Goal: Information Seeking & Learning: Learn about a topic

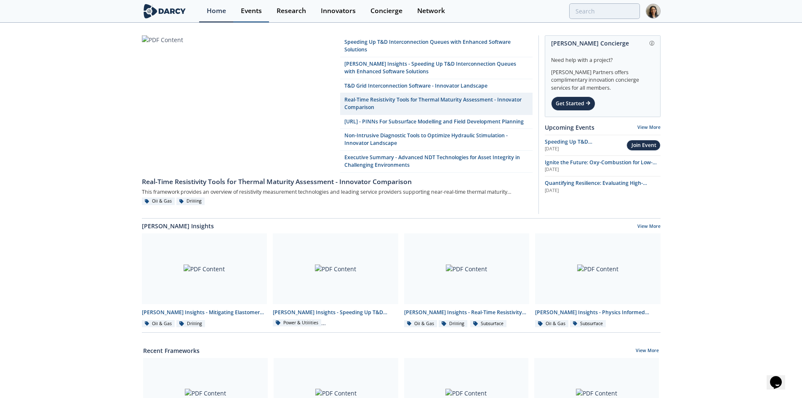
click at [246, 9] on div "Events" at bounding box center [251, 11] width 21 height 7
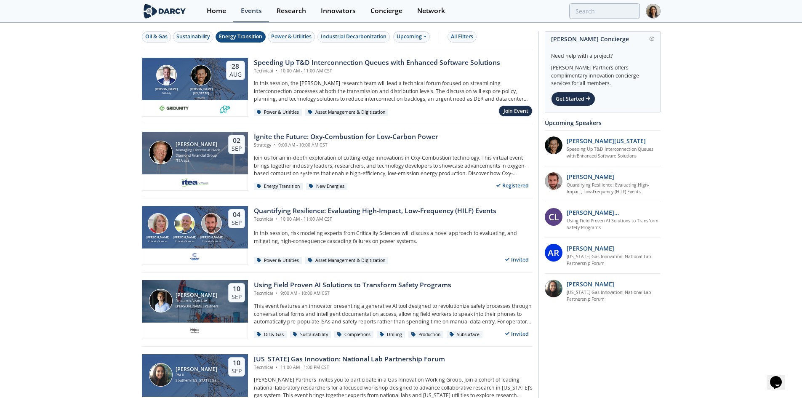
click at [248, 40] on div "Energy Transition" at bounding box center [240, 37] width 43 height 8
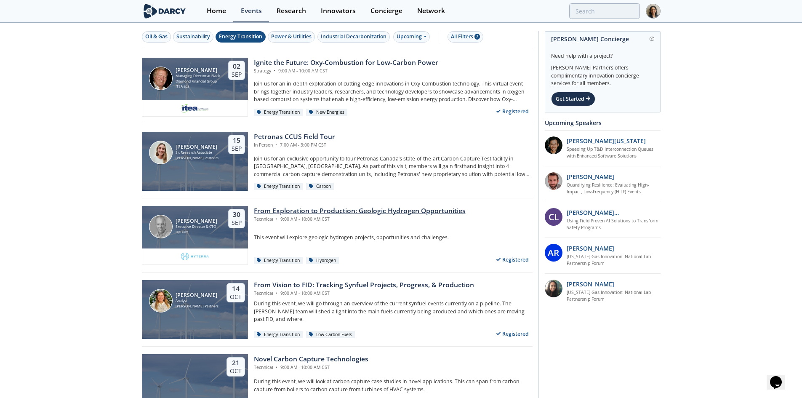
click at [405, 230] on div "From Exploration to Production: Geologic Hydrogen Opportunities Technical • 9:0…" at bounding box center [390, 235] width 285 height 59
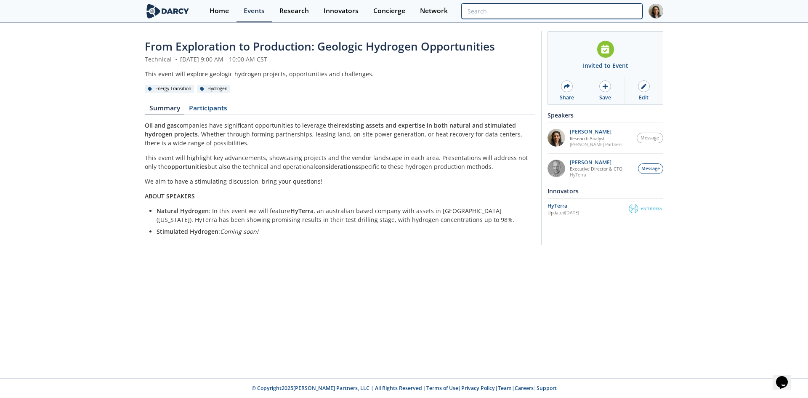
click at [604, 14] on input "search" at bounding box center [551, 11] width 181 height 16
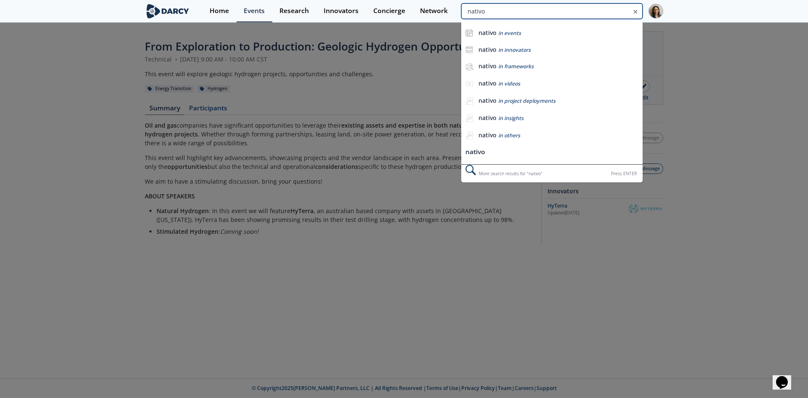
type input "nativo"
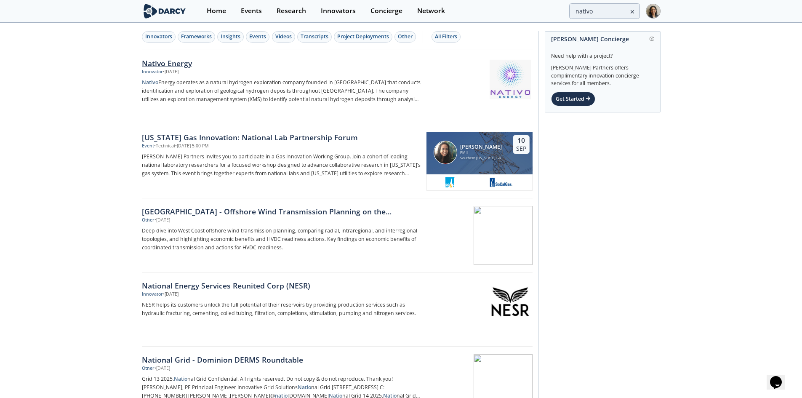
click at [357, 76] on div "Nativo Energy Innovator • Aug 13, 2025 Nativo Energy operates as a natural hydr…" at bounding box center [284, 87] width 285 height 59
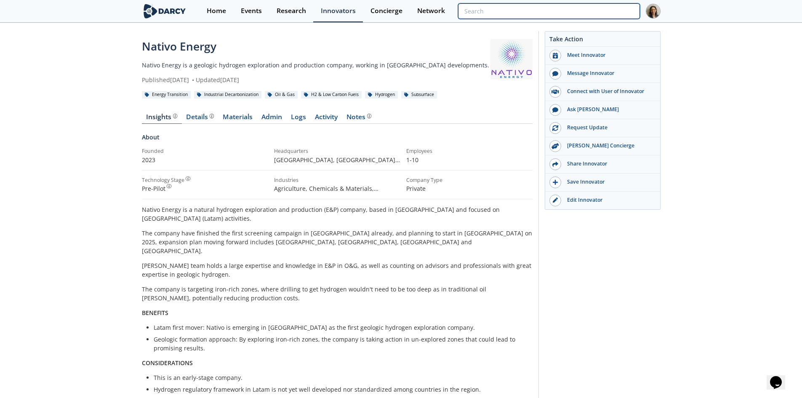
click at [597, 15] on input "search" at bounding box center [548, 11] width 181 height 16
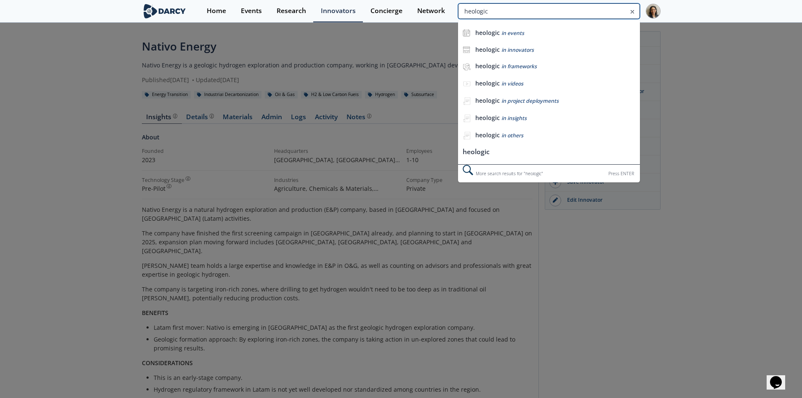
type input "heologic"
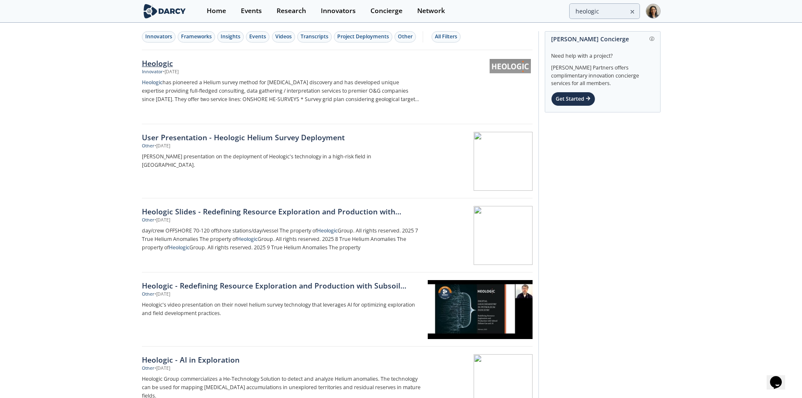
click at [215, 88] on p "Heologic has pioneered a Helium survey method for hydrocarbon discovery and has…" at bounding box center [281, 90] width 279 height 25
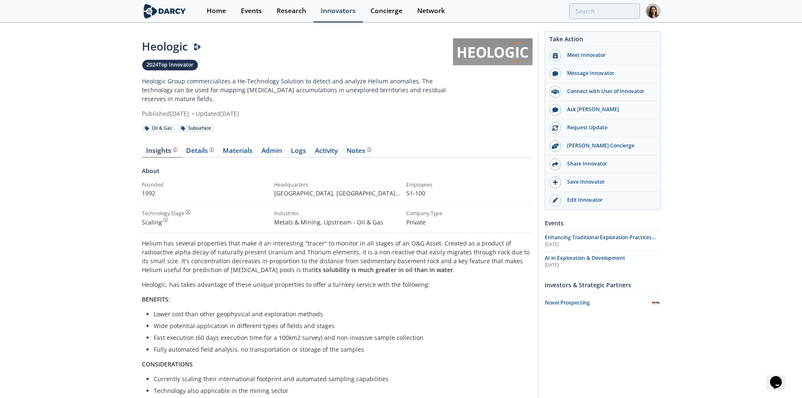
type input "heologic"
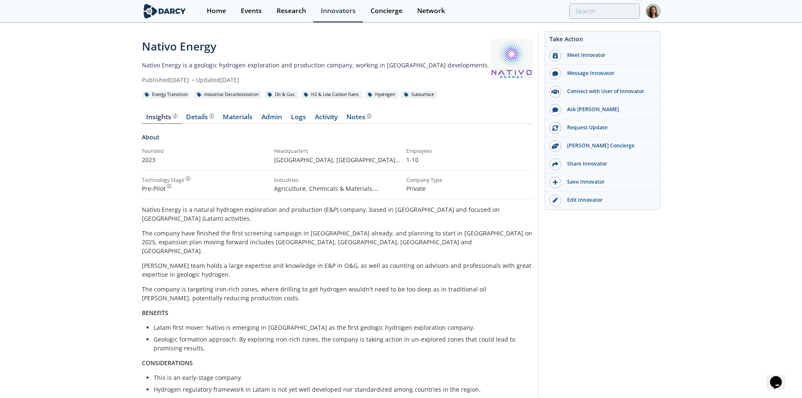
type input "nativo"
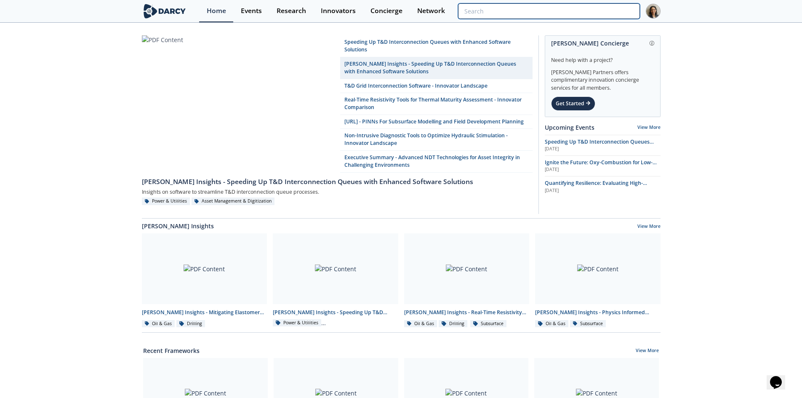
click at [614, 12] on input "search" at bounding box center [548, 11] width 181 height 16
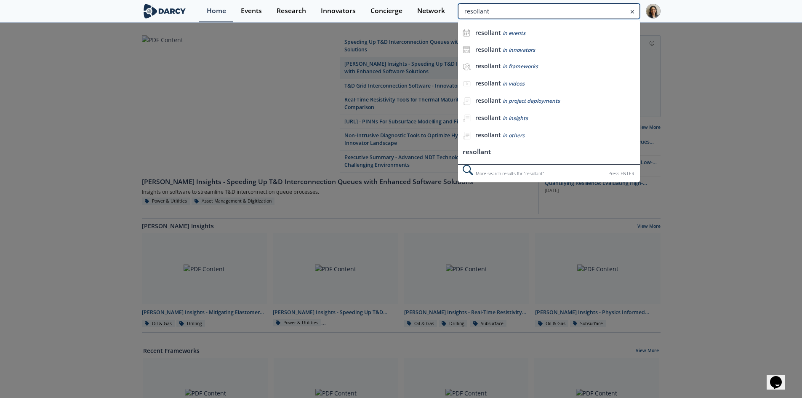
type input "resollant"
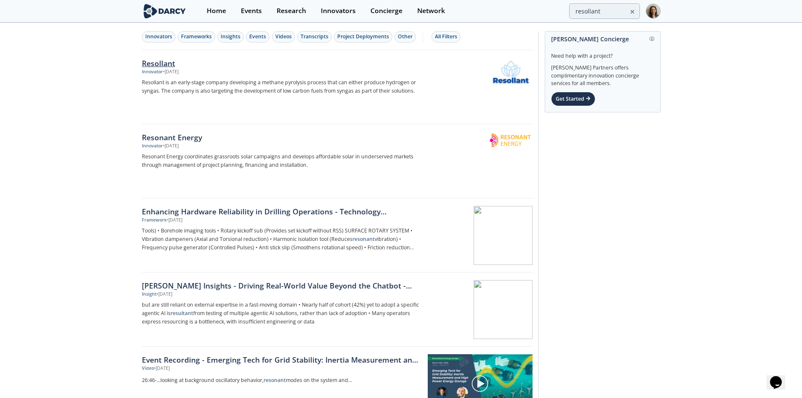
click at [189, 79] on p "Resollant is an early-stage company developing a methane pyrolysis process that…" at bounding box center [281, 86] width 279 height 17
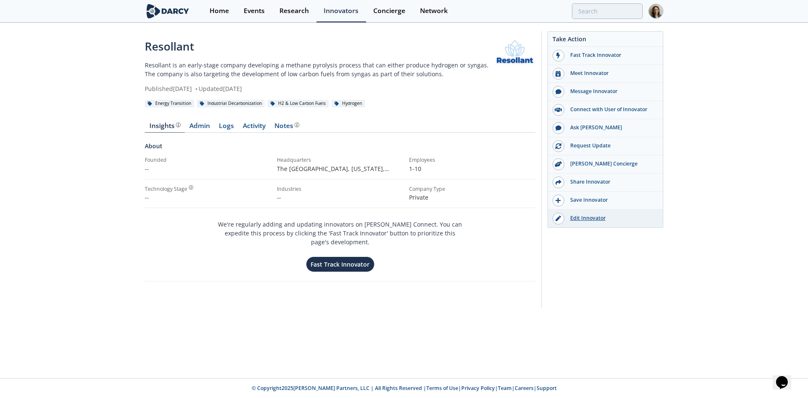
click at [568, 219] on div "Edit Innovator" at bounding box center [612, 218] width 94 height 8
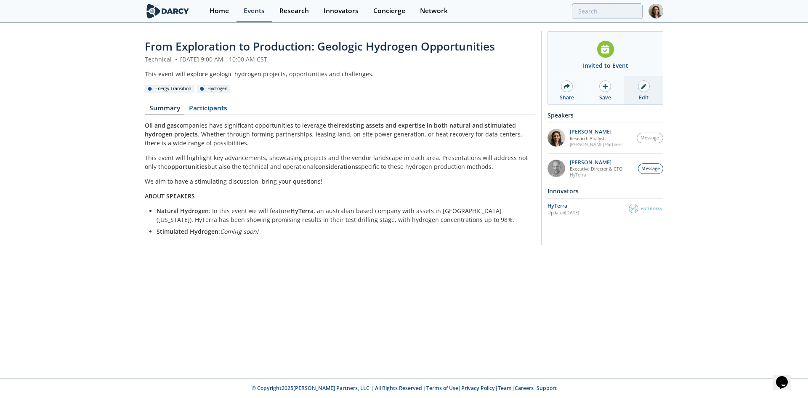
click at [655, 95] on link "Edit" at bounding box center [644, 90] width 38 height 28
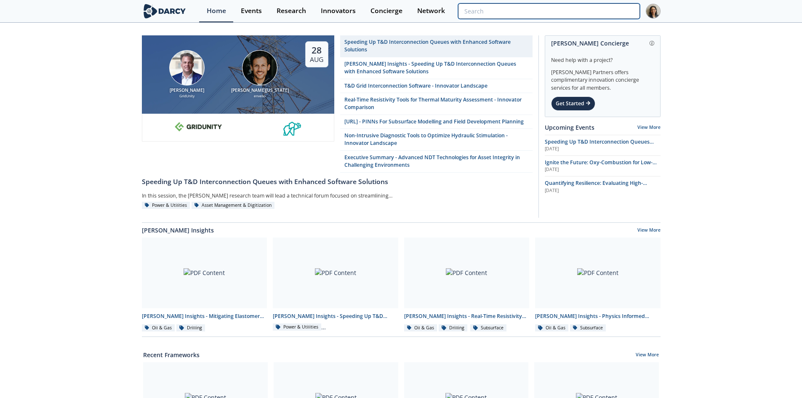
click at [601, 11] on input "search" at bounding box center [548, 11] width 181 height 16
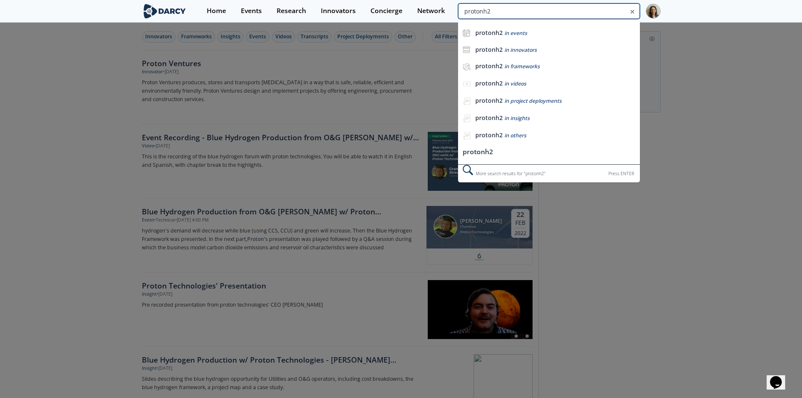
click at [613, 7] on input "protonh2" at bounding box center [548, 11] width 181 height 16
type input "proton"
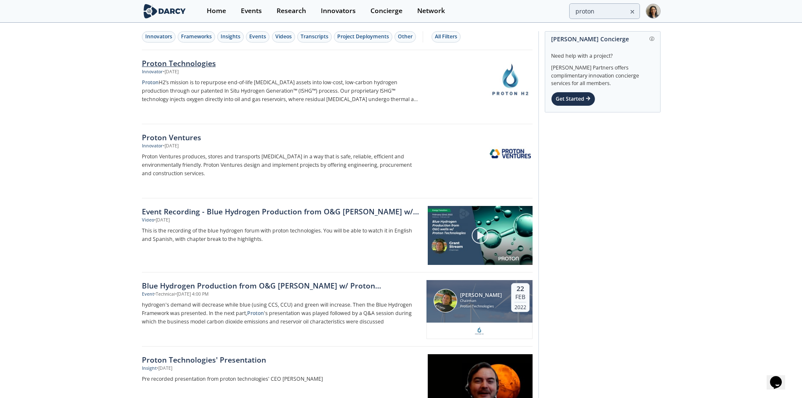
click at [291, 85] on p "Proton H2’s mission is to repurpose end-of-life hydrocarbon assets into low-cos…" at bounding box center [281, 90] width 279 height 25
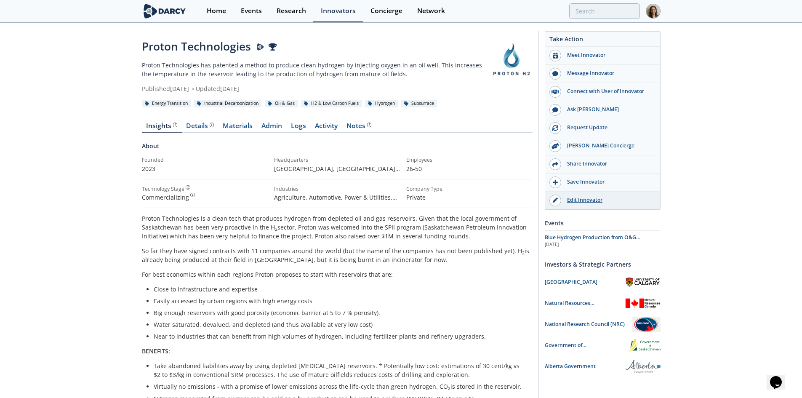
click at [583, 204] on div "Edit Innovator" at bounding box center [608, 200] width 94 height 8
click at [197, 127] on div "Details" at bounding box center [200, 126] width 28 height 7
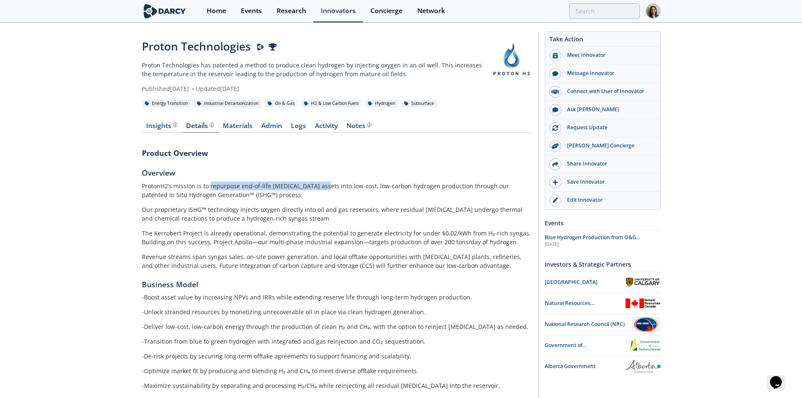
drag, startPoint x: 209, startPoint y: 187, endPoint x: 323, endPoint y: 186, distance: 114.1
click at [323, 186] on p "ProtonH2’s mission is to repurpose end-of-life hydrocarbon assets into low-cost…" at bounding box center [337, 190] width 391 height 18
copy p "repurpose end-of-life hydrocarbon assets"
click at [162, 128] on div "Insights" at bounding box center [161, 126] width 31 height 7
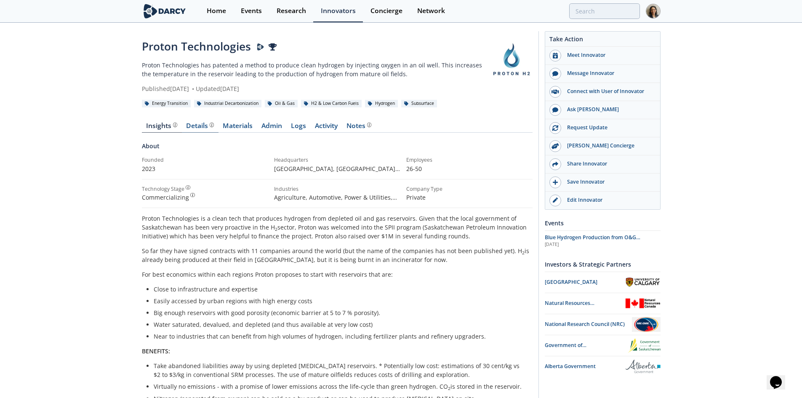
click at [195, 124] on div "Details" at bounding box center [200, 126] width 28 height 7
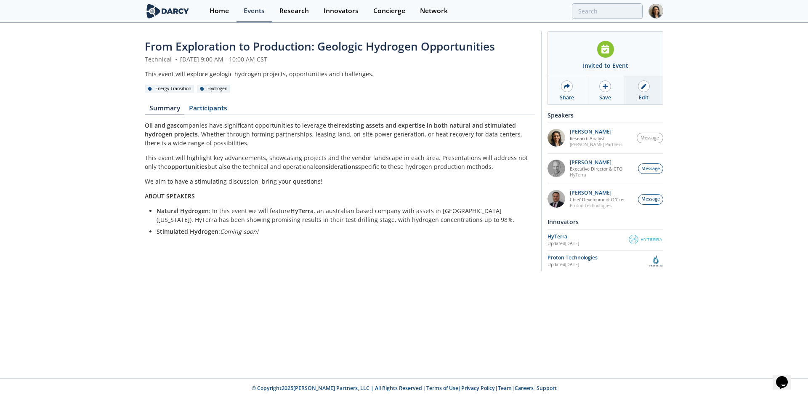
click at [647, 98] on div "Edit" at bounding box center [644, 98] width 10 height 8
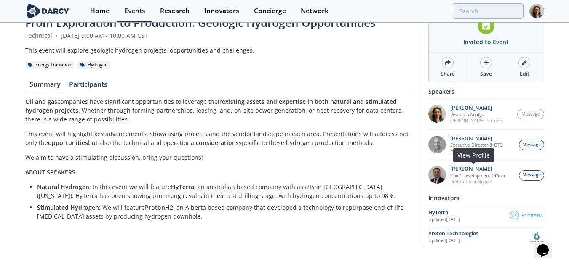
scroll to position [37, 0]
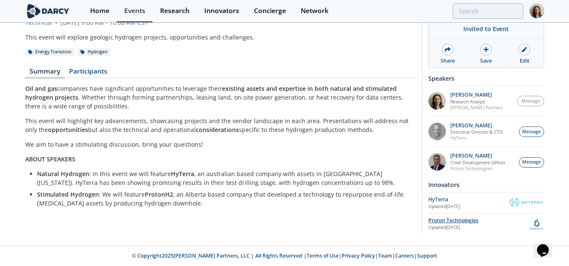
click at [456, 221] on div "Proton Technologies" at bounding box center [478, 221] width 101 height 8
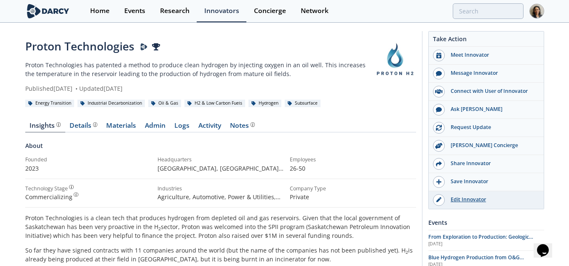
click at [463, 197] on div "Edit Innovator" at bounding box center [492, 200] width 94 height 8
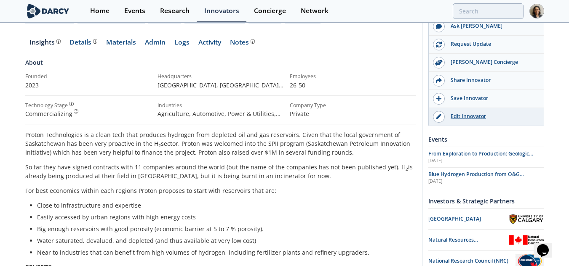
scroll to position [84, 0]
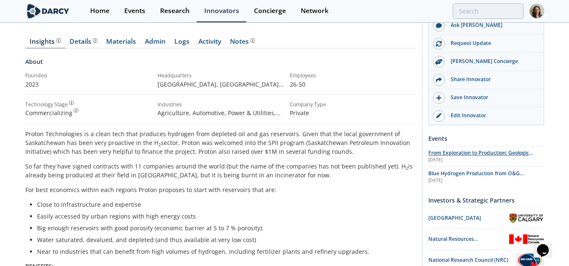
click at [481, 155] on span "From Exploration to Production: Geologic Hydrogen Opportunities" at bounding box center [480, 156] width 105 height 15
